Goal: Find specific page/section: Find specific page/section

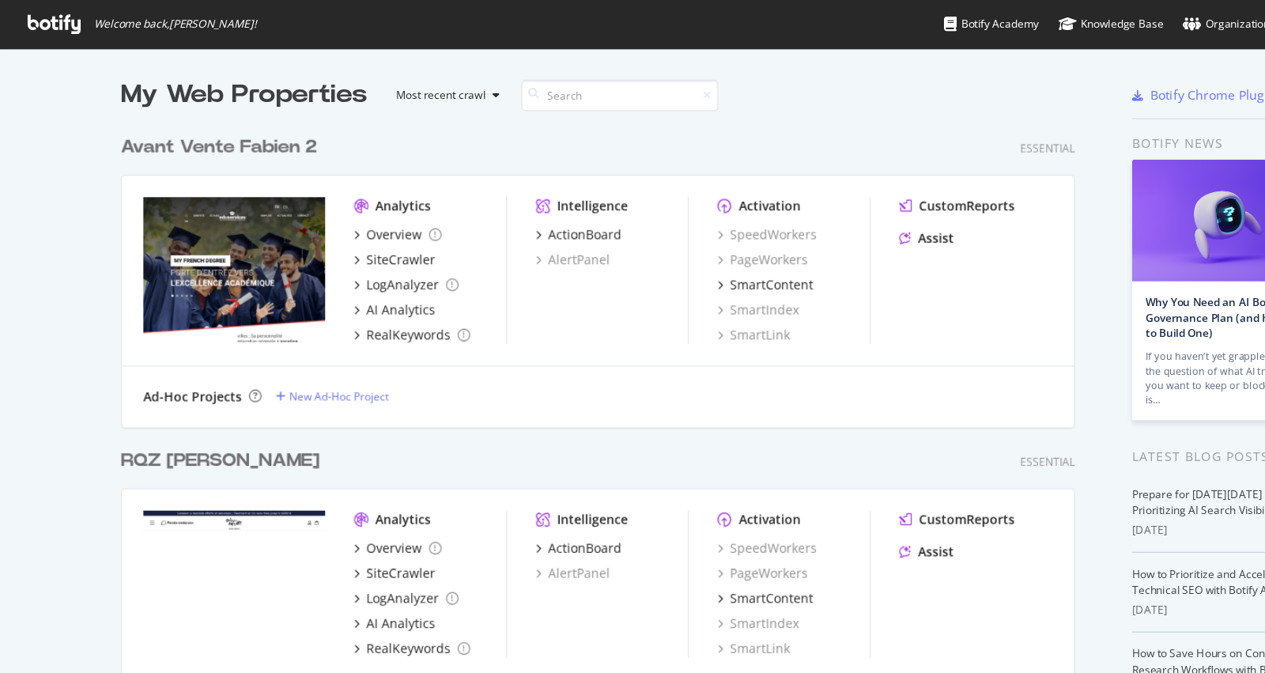
scroll to position [673, 1265]
click at [513, 74] on input at bounding box center [547, 84] width 174 height 28
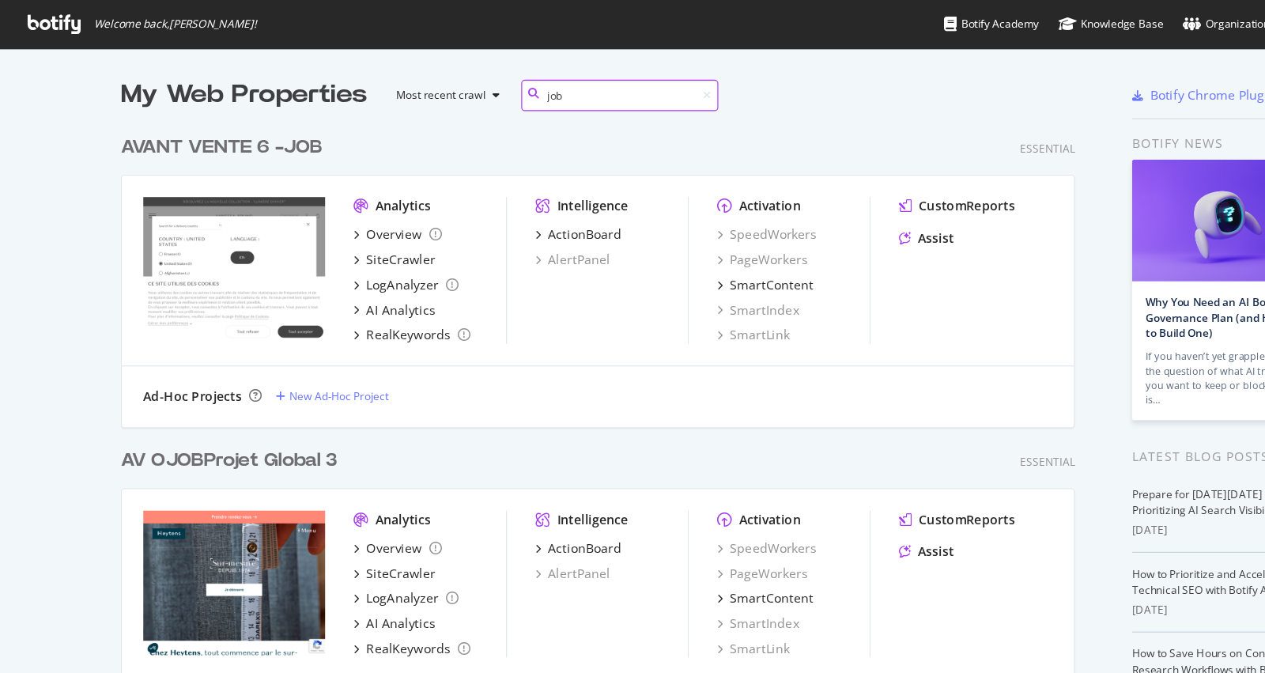
scroll to position [830, 854]
type input "job"
click at [244, 134] on div "AVANT VENTE 6 - JOB" at bounding box center [196, 130] width 178 height 23
click at [228, 406] on div "AV O JOB Projet Global 3" at bounding box center [202, 406] width 191 height 23
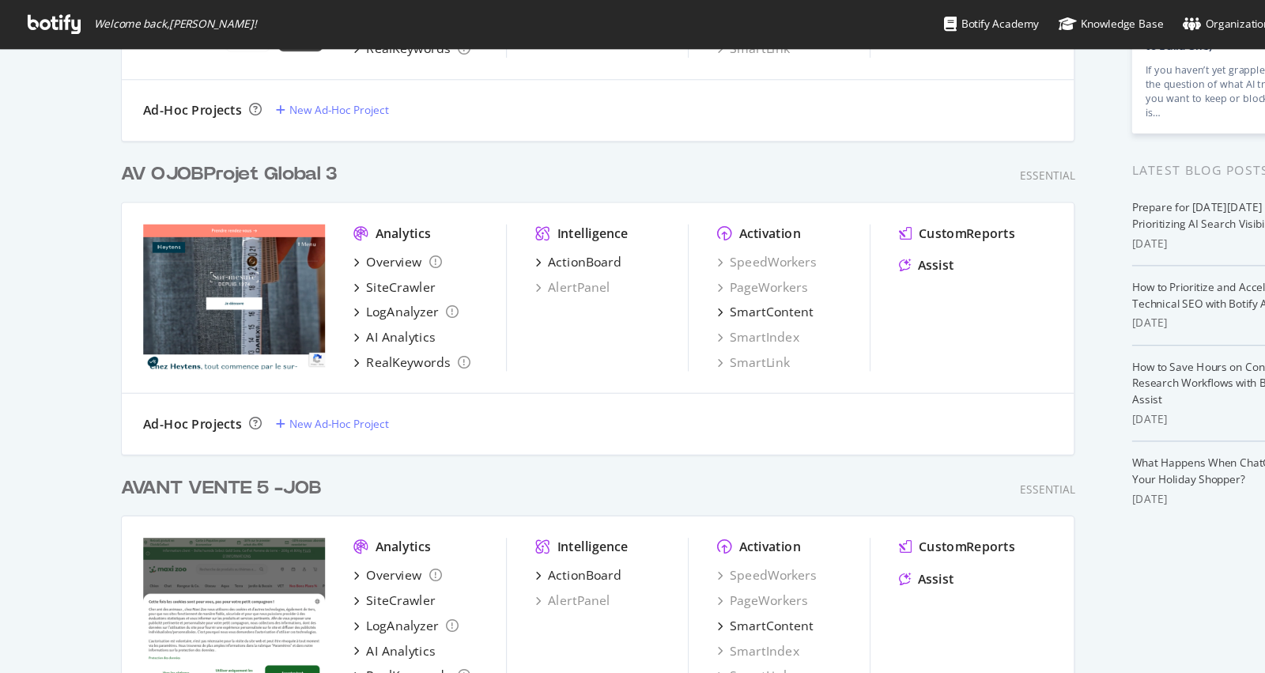
scroll to position [281, 0]
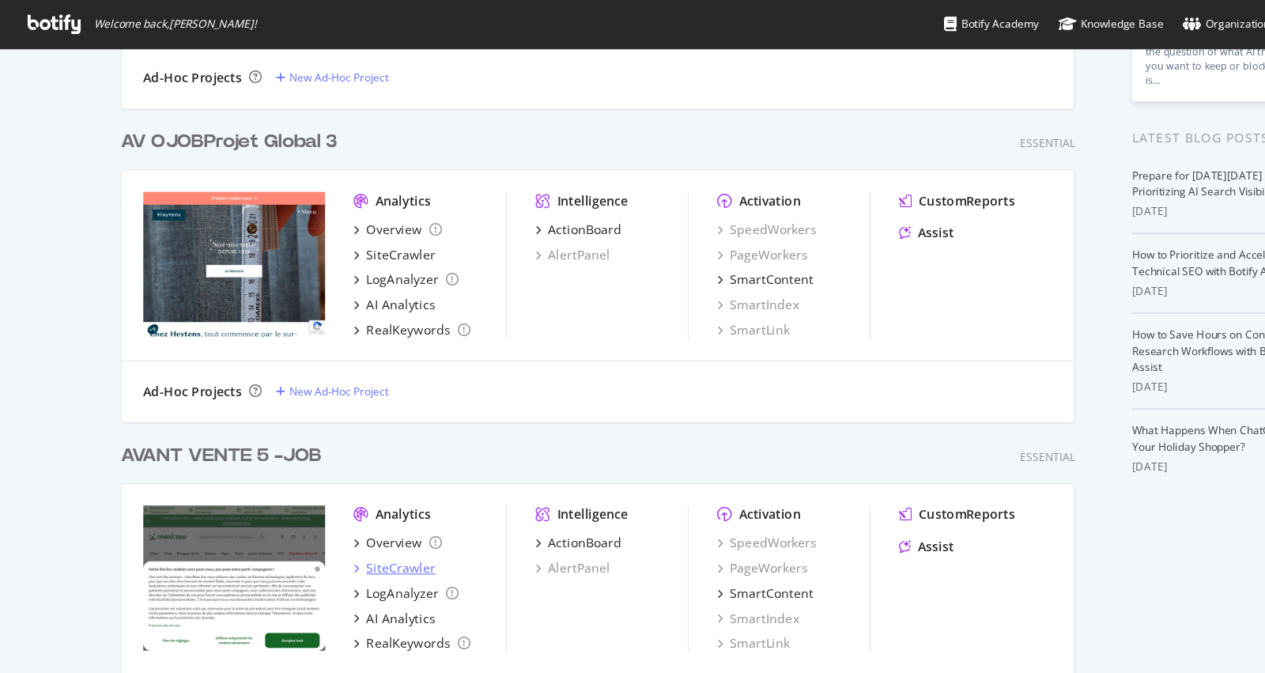
click at [357, 497] on div "SiteCrawler" at bounding box center [353, 501] width 61 height 16
